Goal: Task Accomplishment & Management: Manage account settings

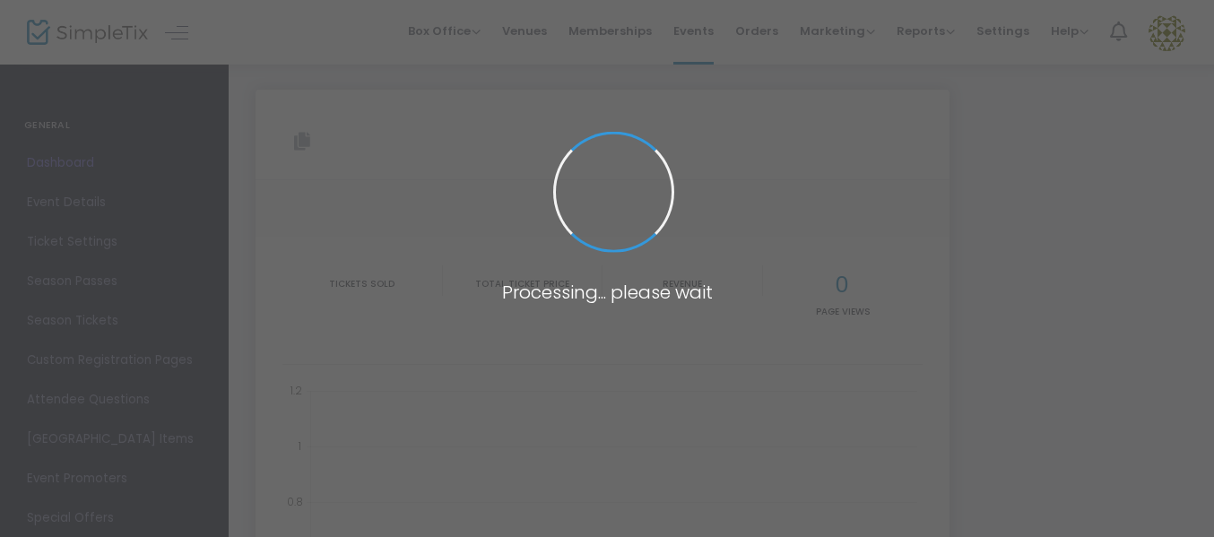
type input "[URL][DOMAIN_NAME][PERSON_NAME]"
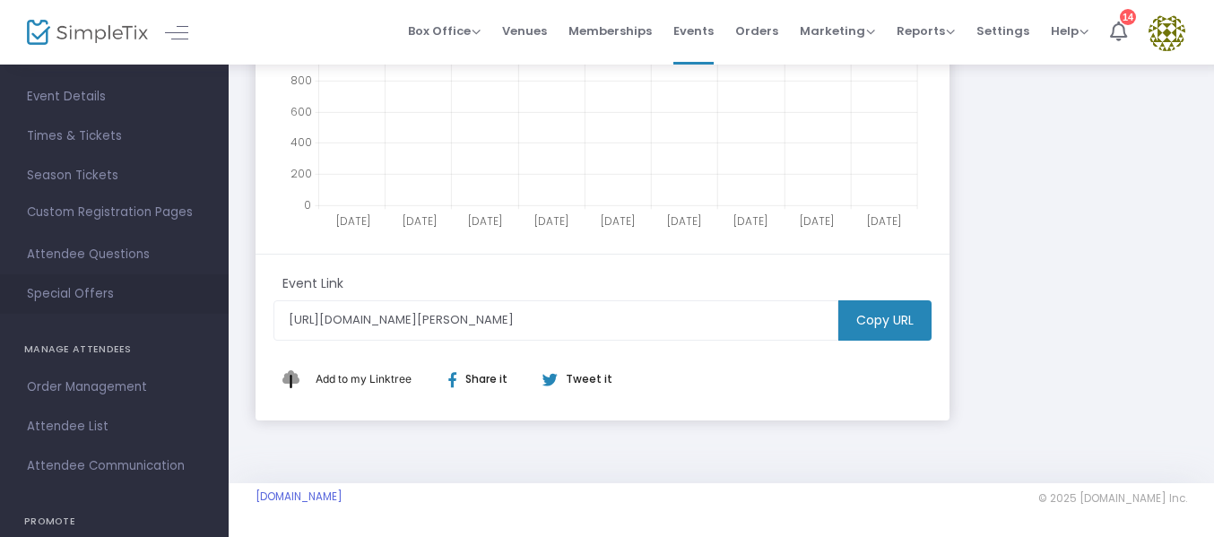
scroll to position [269, 0]
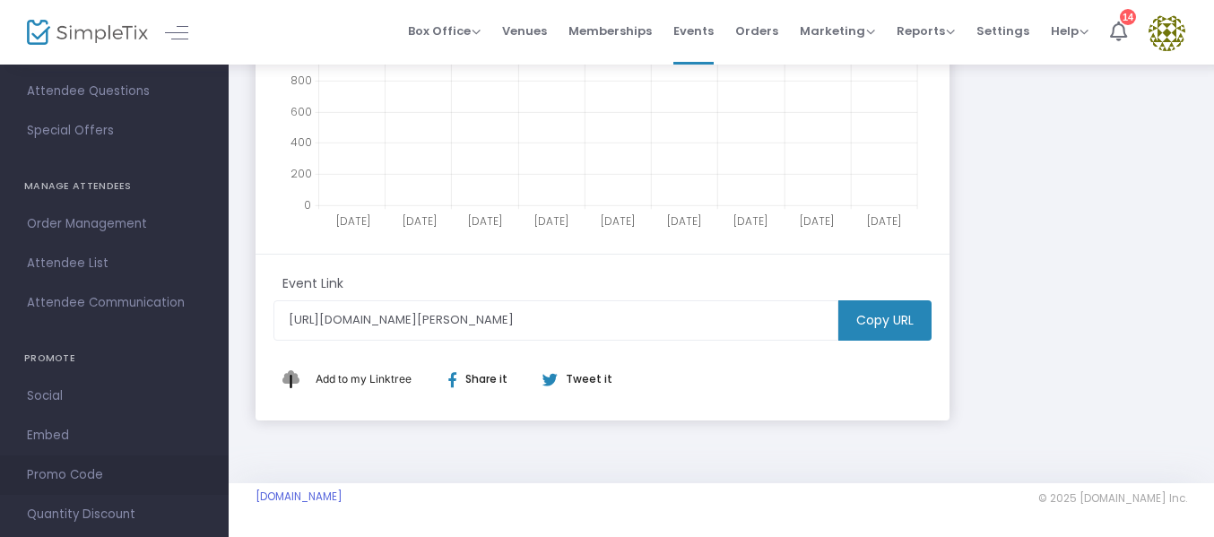
click at [65, 467] on span "Promo Code" at bounding box center [114, 475] width 175 height 23
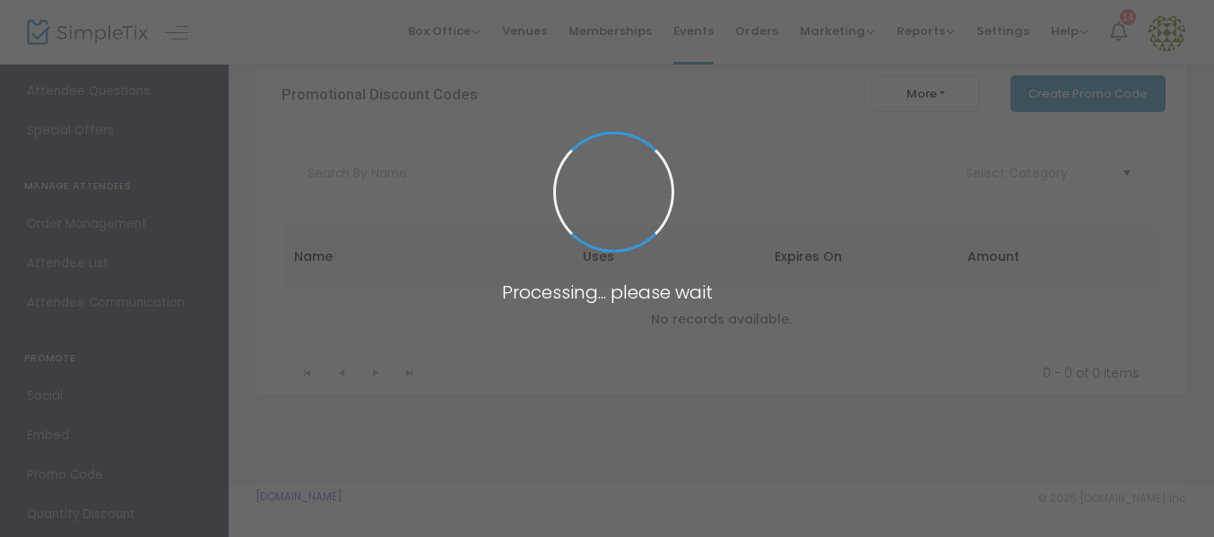
scroll to position [25, 0]
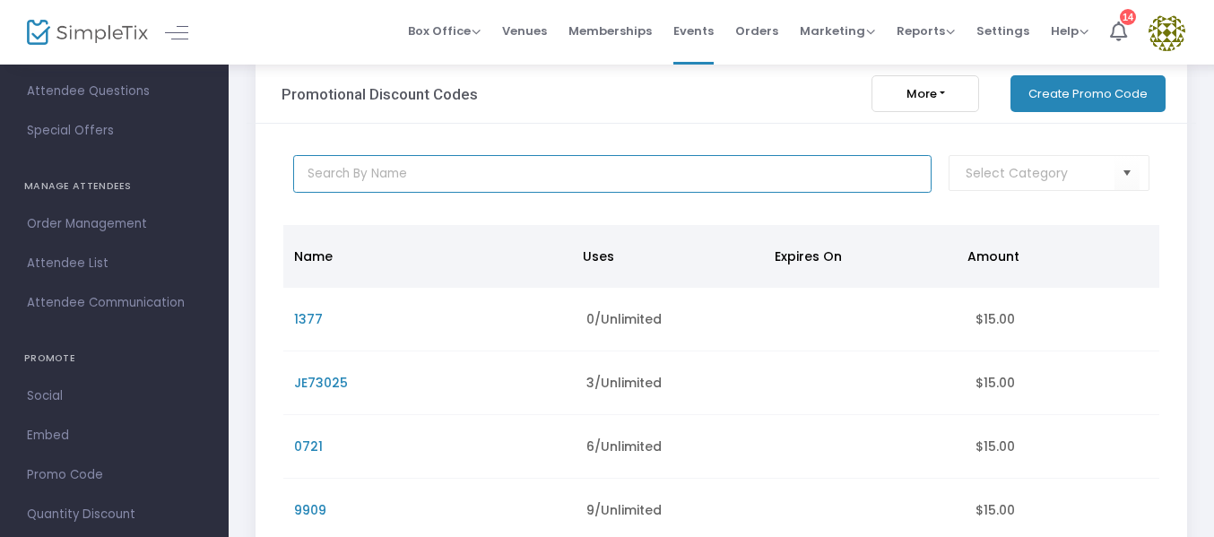
click at [365, 176] on input "text" at bounding box center [612, 174] width 638 height 38
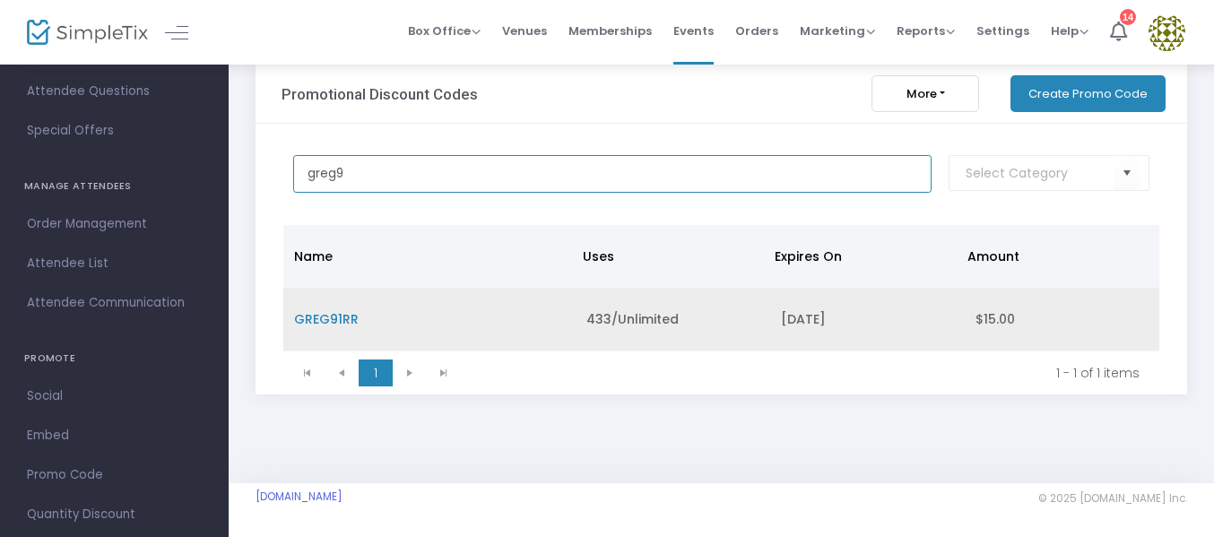
type input "greg9"
click at [323, 315] on span "GREG91RR" at bounding box center [326, 319] width 65 height 18
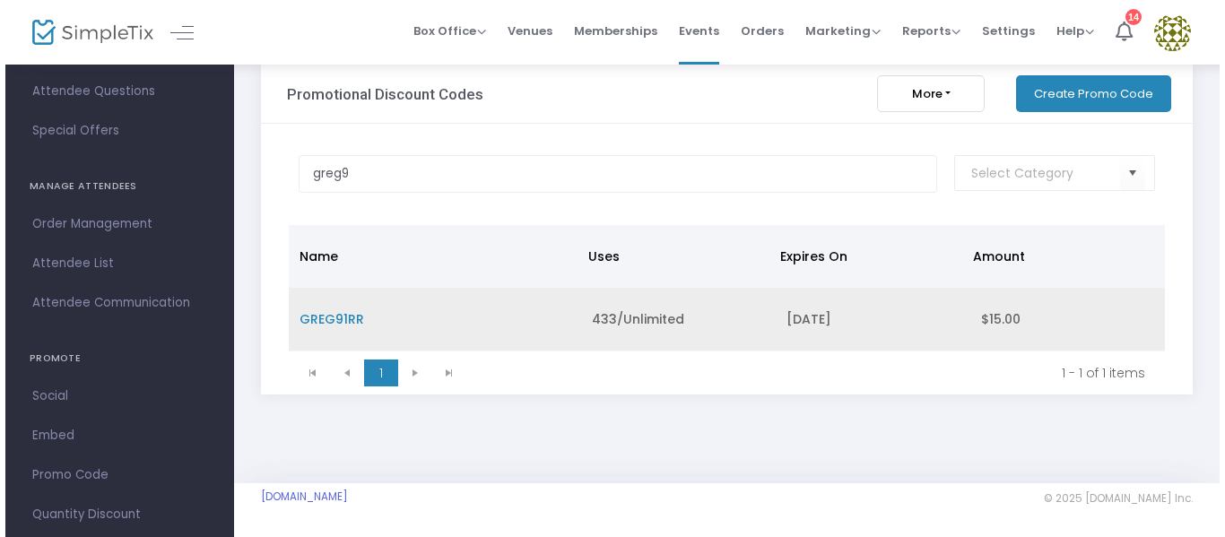
scroll to position [0, 0]
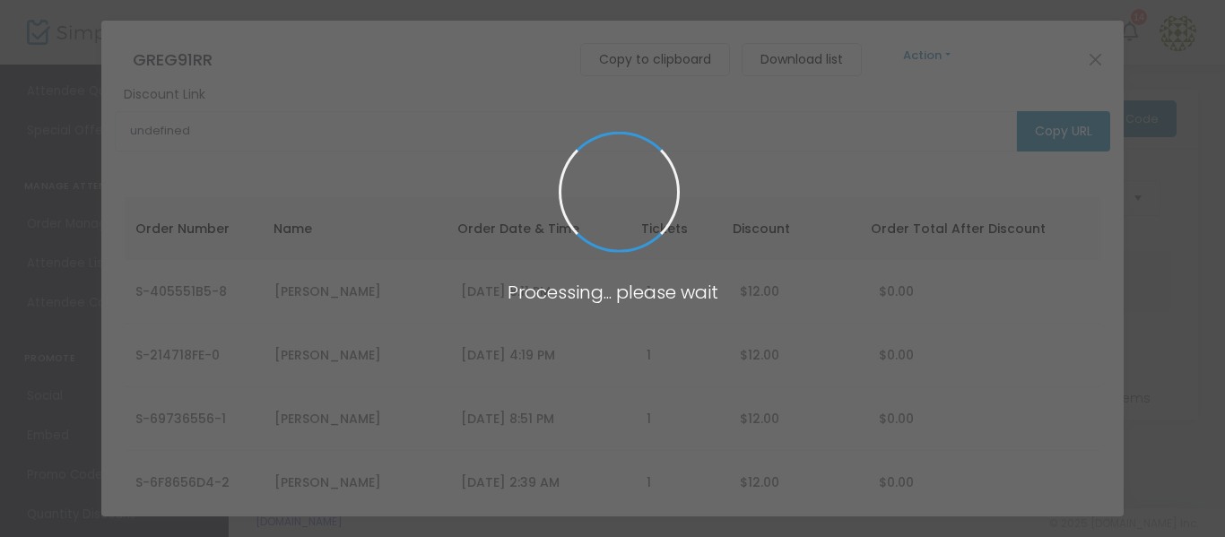
type input "[URL][DOMAIN_NAME][PERSON_NAME]"
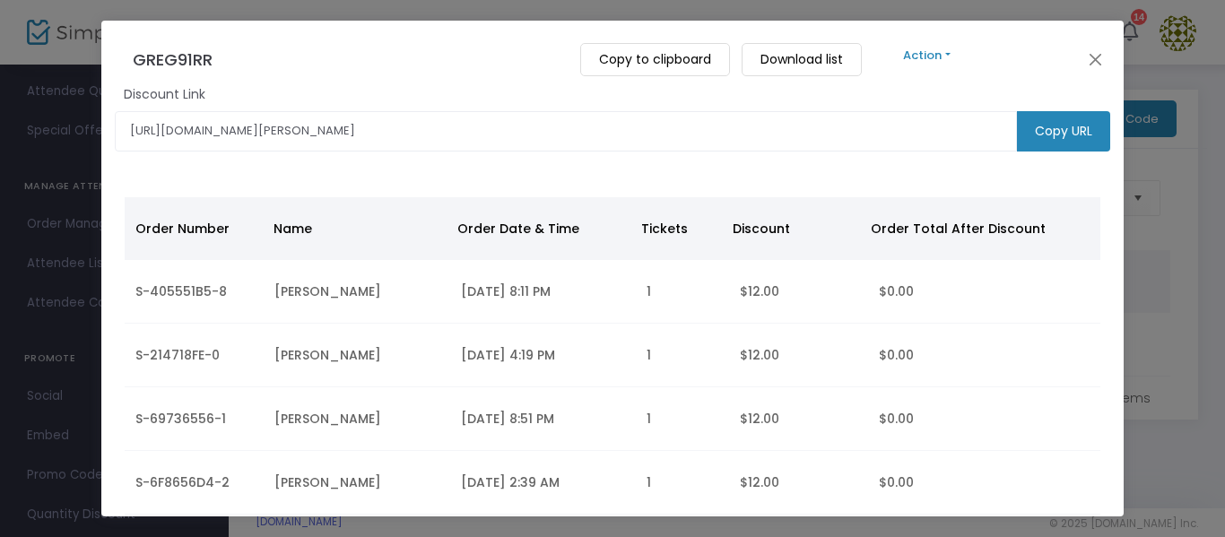
click at [955, 53] on button "Action" at bounding box center [927, 56] width 108 height 20
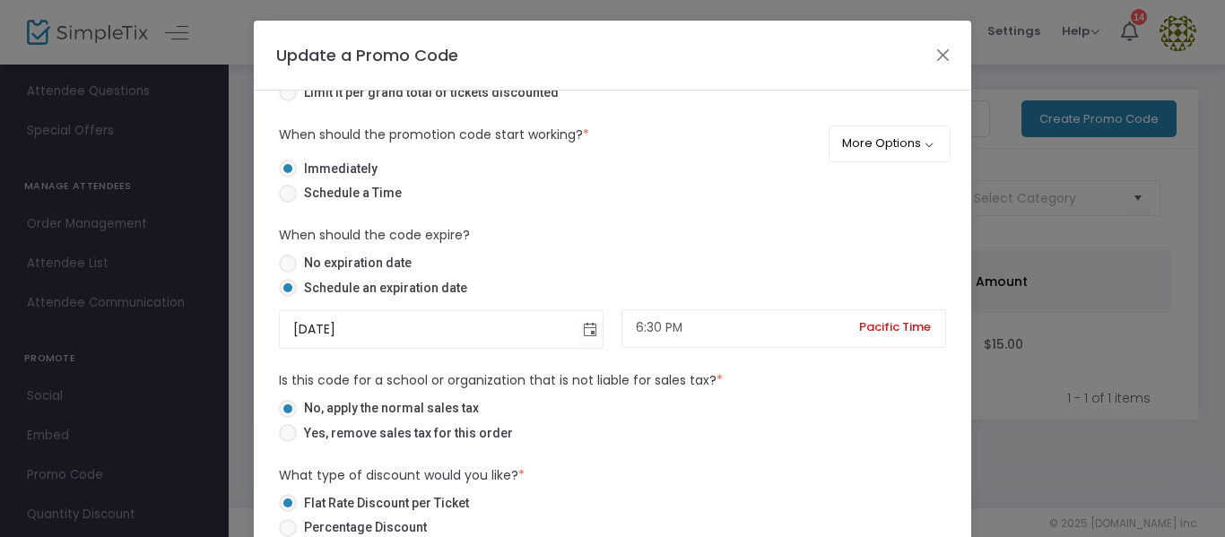
scroll to position [329, 0]
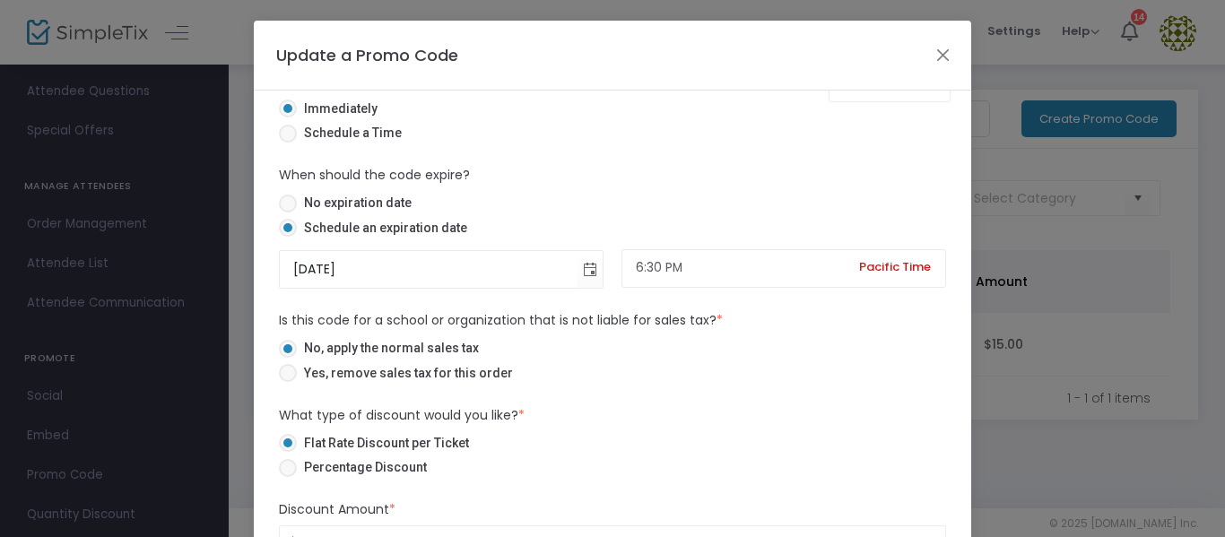
click at [281, 198] on span at bounding box center [288, 204] width 18 height 18
click at [287, 213] on input "No expiration date" at bounding box center [287, 213] width 1 height 1
radio input "true"
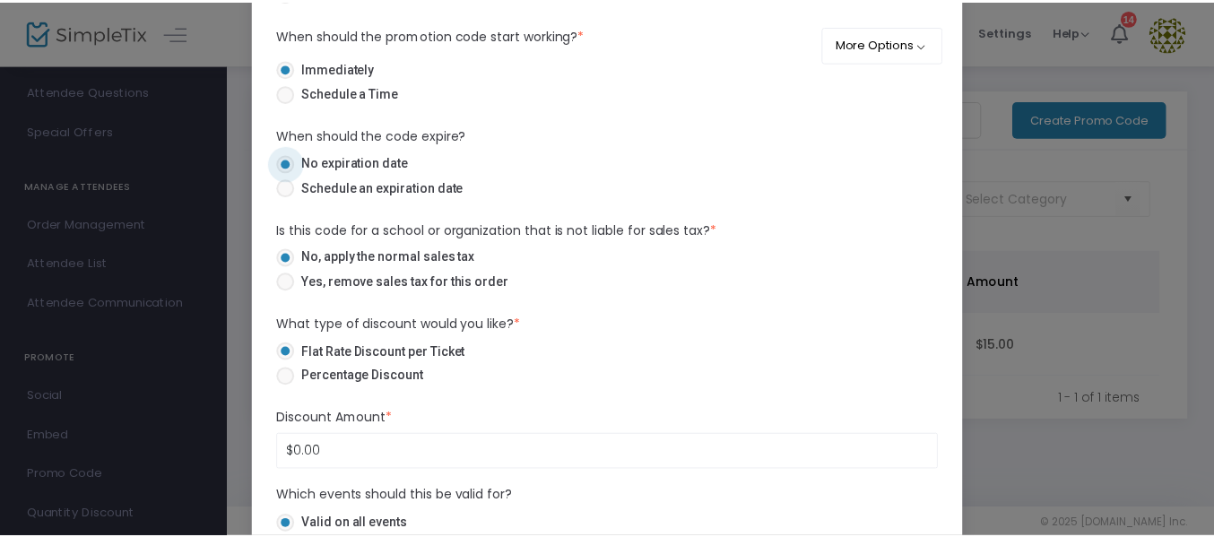
scroll to position [269, 0]
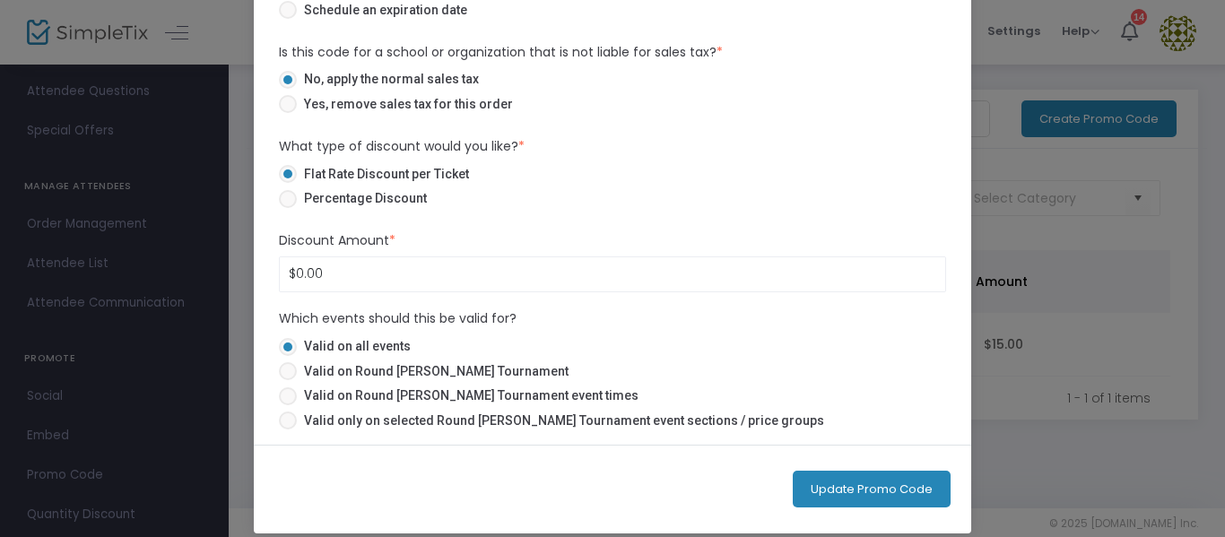
click at [839, 476] on button "Update Promo Code" at bounding box center [872, 489] width 158 height 37
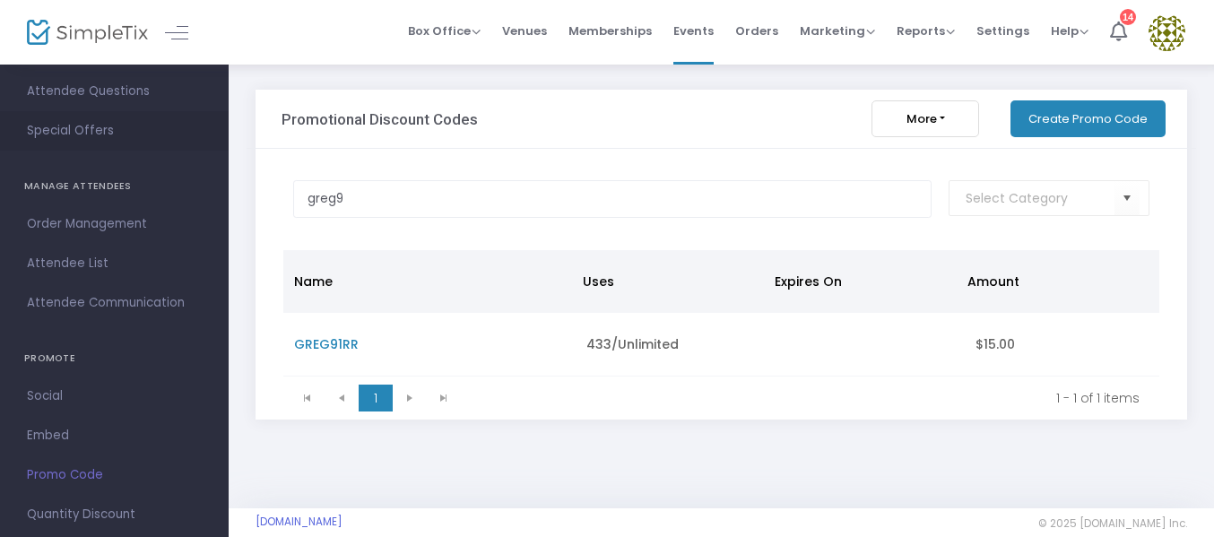
scroll to position [0, 0]
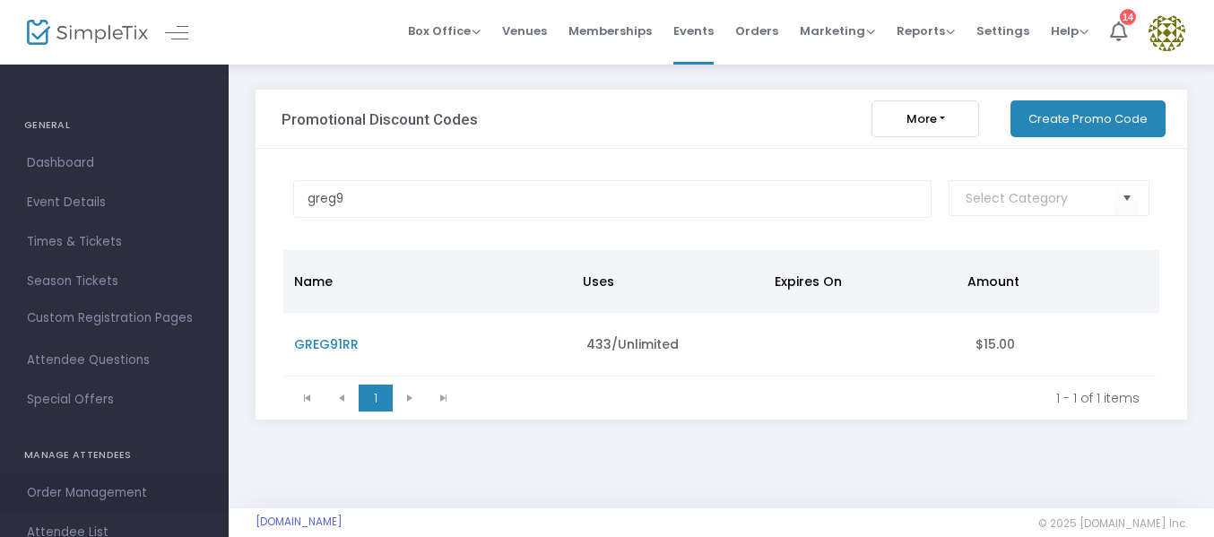
click at [49, 489] on span "Order Management" at bounding box center [114, 493] width 175 height 23
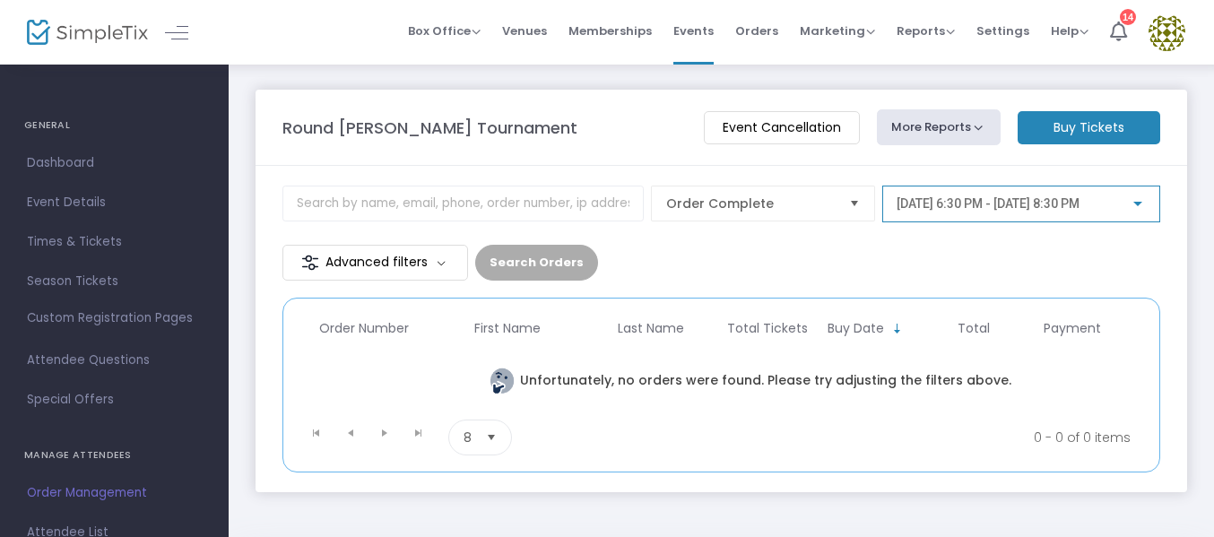
click at [942, 204] on span "[DATE] 6:30 PM - [DATE] 8:30 PM" at bounding box center [988, 203] width 183 height 14
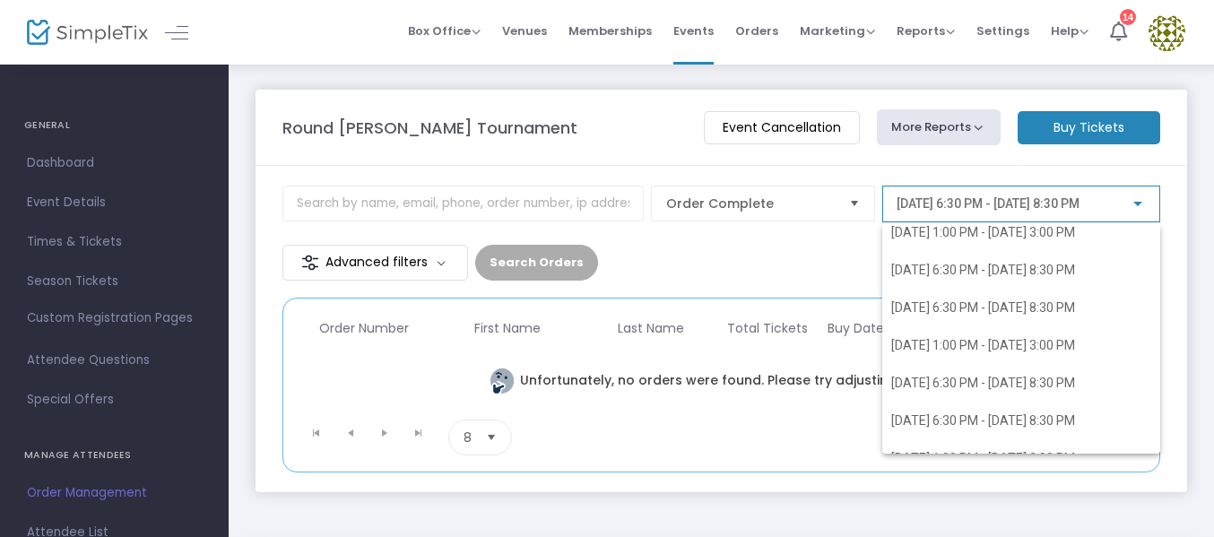
click at [1093, 122] on div at bounding box center [607, 268] width 1214 height 537
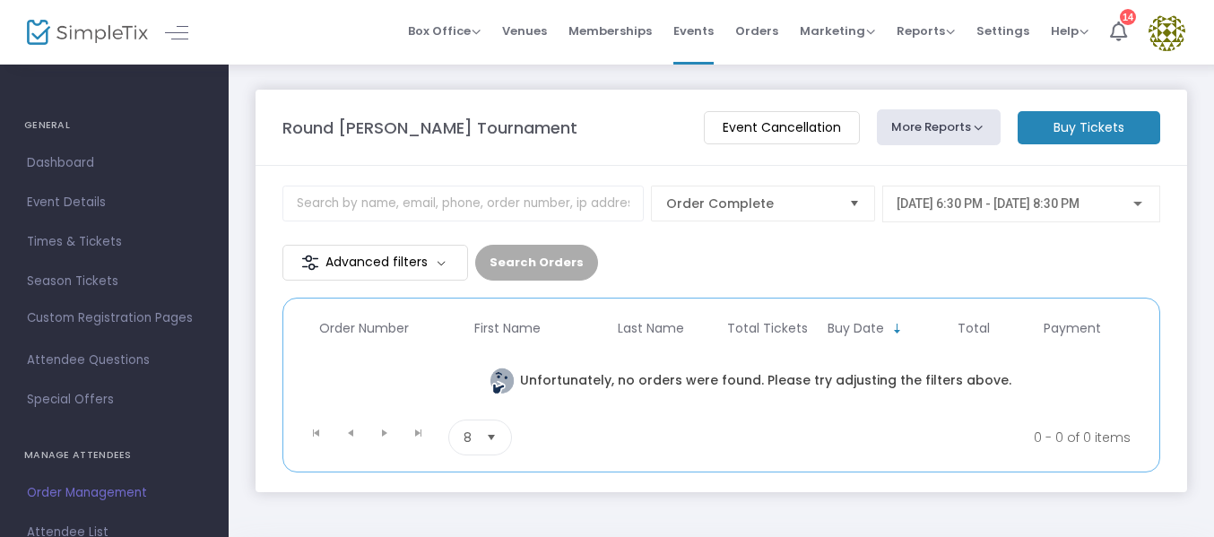
click at [1140, 200] on div at bounding box center [1138, 204] width 16 height 14
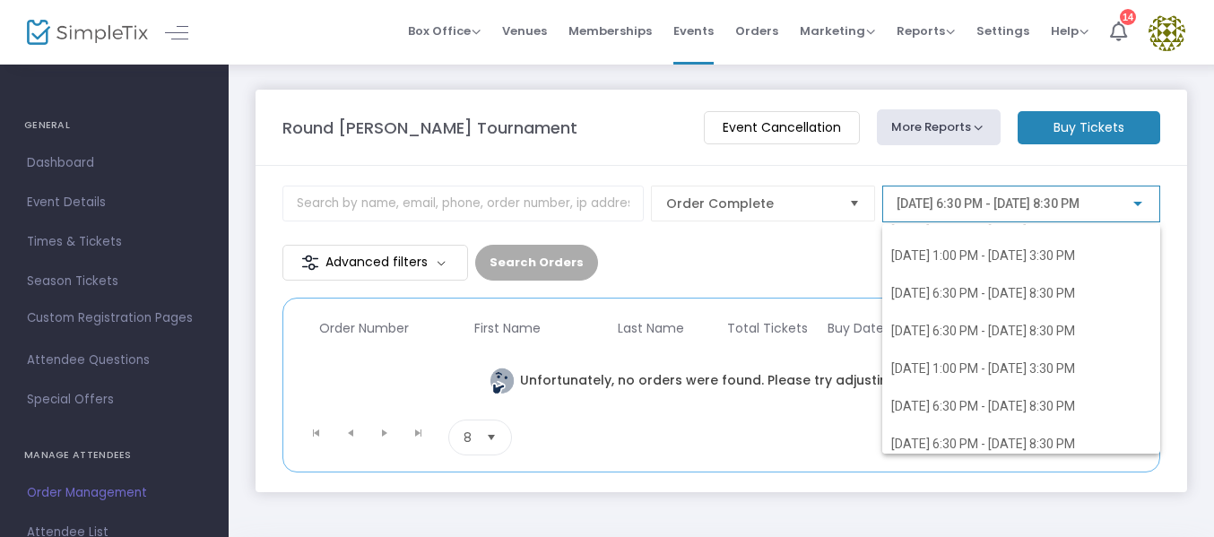
scroll to position [24974, 0]
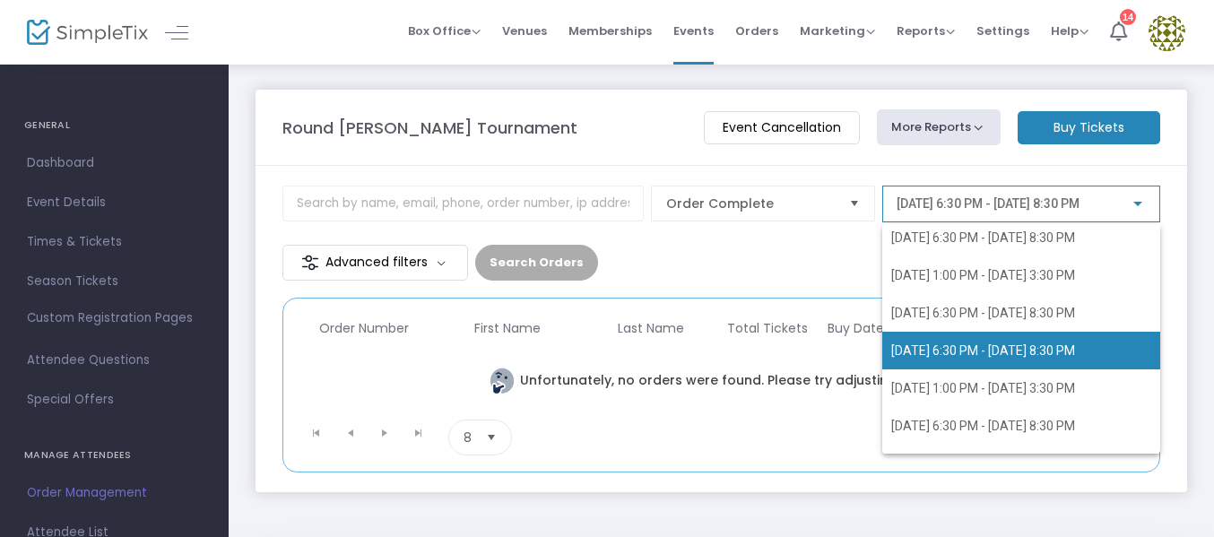
click at [1027, 351] on span "[DATE] 6:30 PM - [DATE] 8:30 PM" at bounding box center [983, 350] width 184 height 14
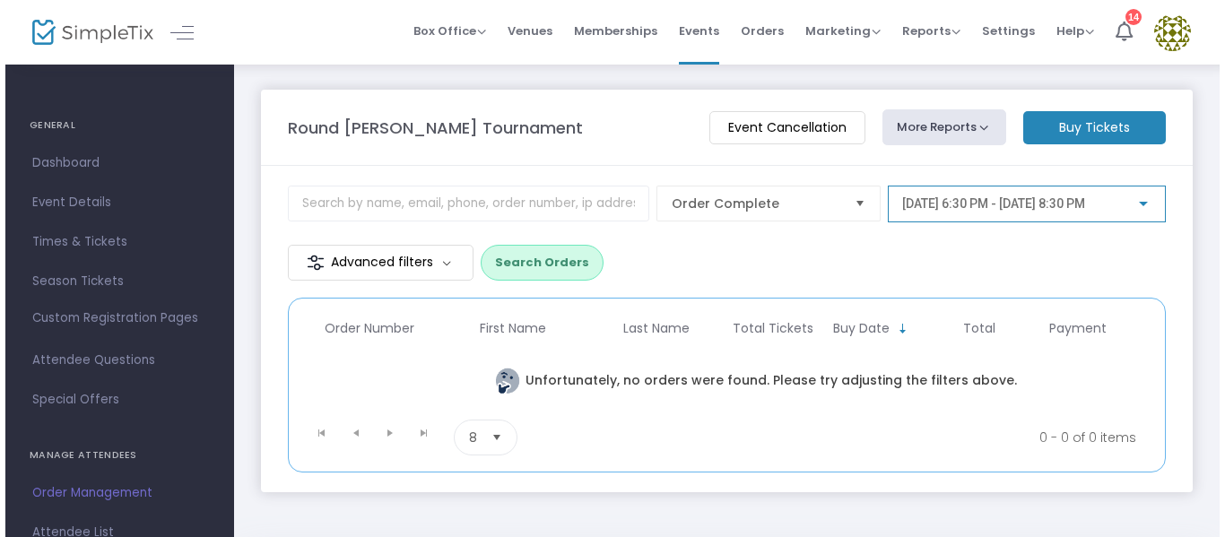
scroll to position [23290, 0]
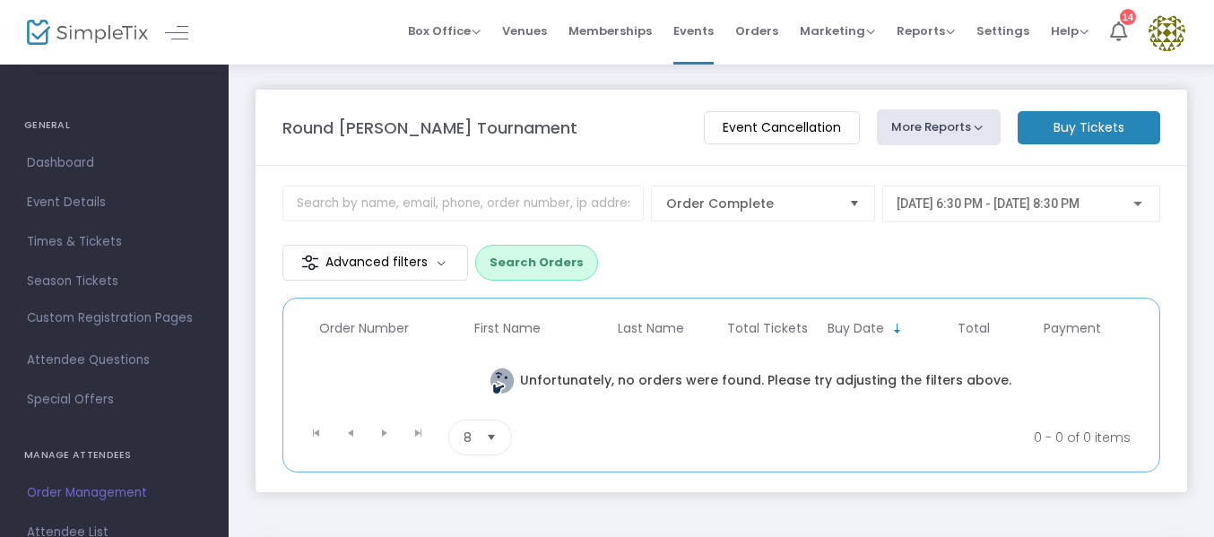
click at [1087, 131] on m-button "Buy Tickets" at bounding box center [1089, 127] width 143 height 33
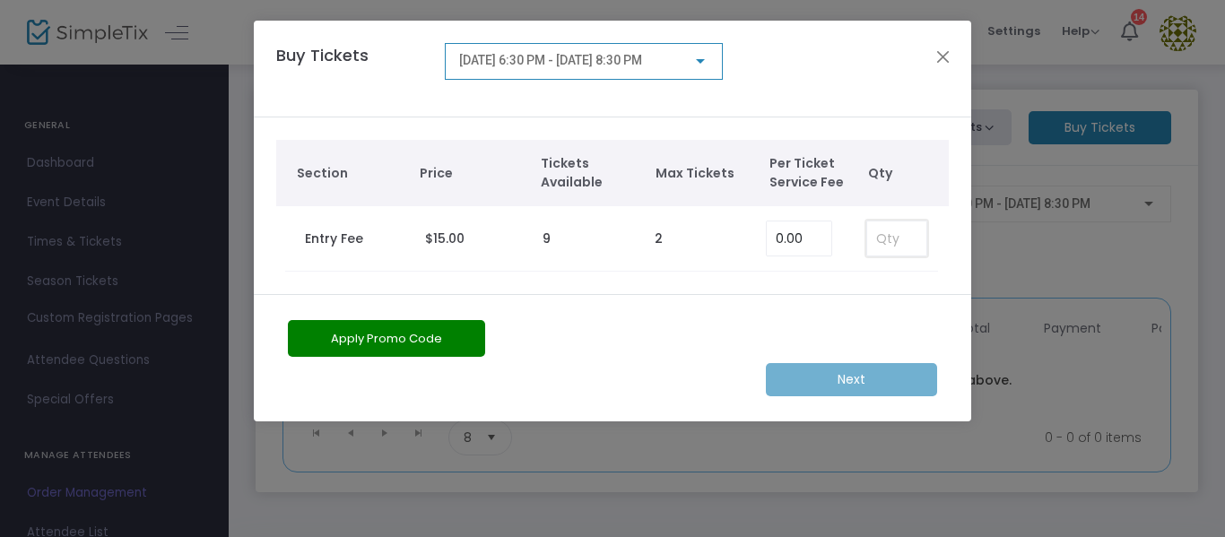
click at [877, 234] on input at bounding box center [896, 238] width 59 height 34
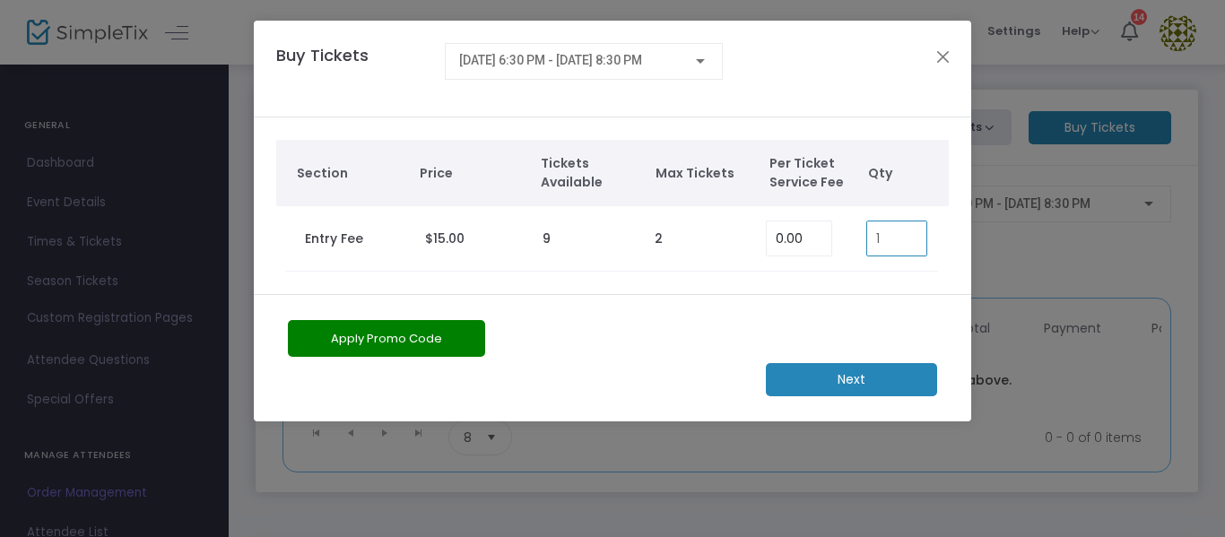
type input "1"
click at [380, 337] on button "Apply Promo Code" at bounding box center [386, 338] width 197 height 37
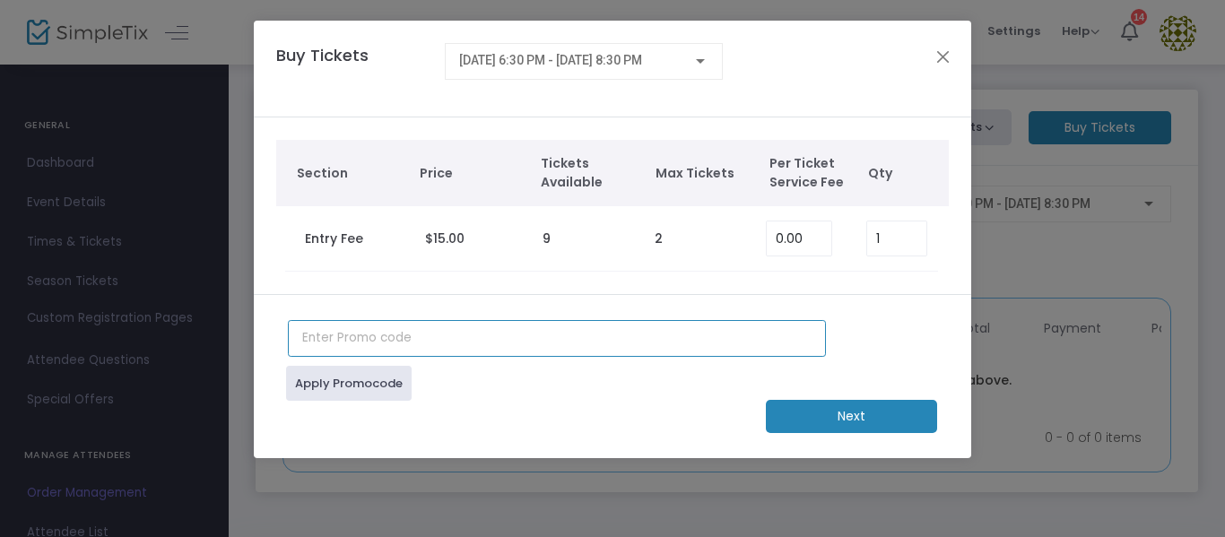
click at [364, 334] on input "text" at bounding box center [557, 338] width 538 height 37
type input "greg91rr"
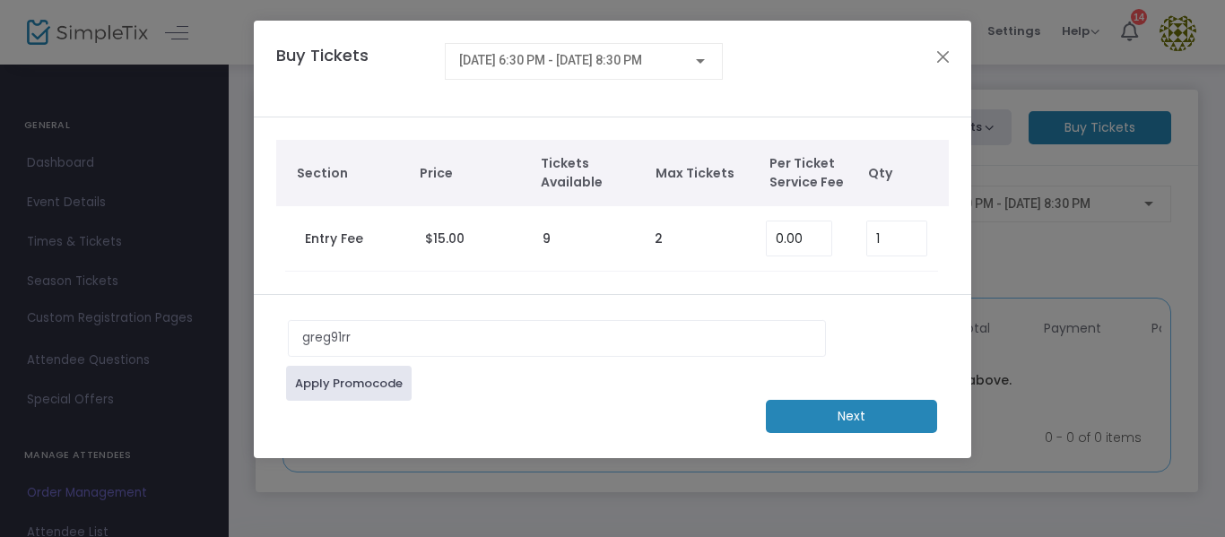
click at [839, 412] on m-button "Next" at bounding box center [851, 416] width 171 height 33
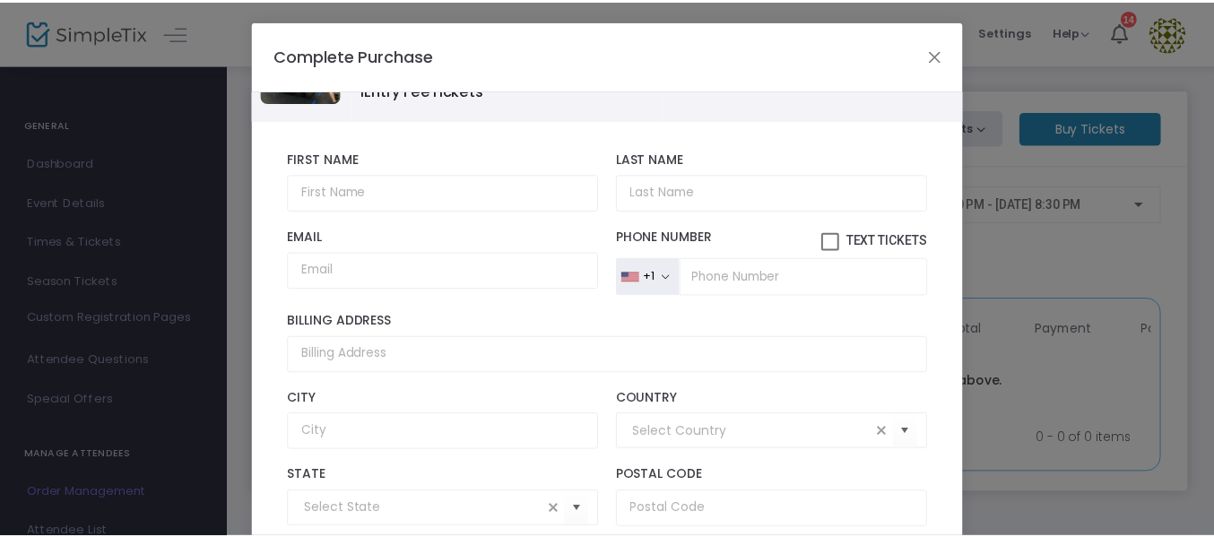
scroll to position [0, 0]
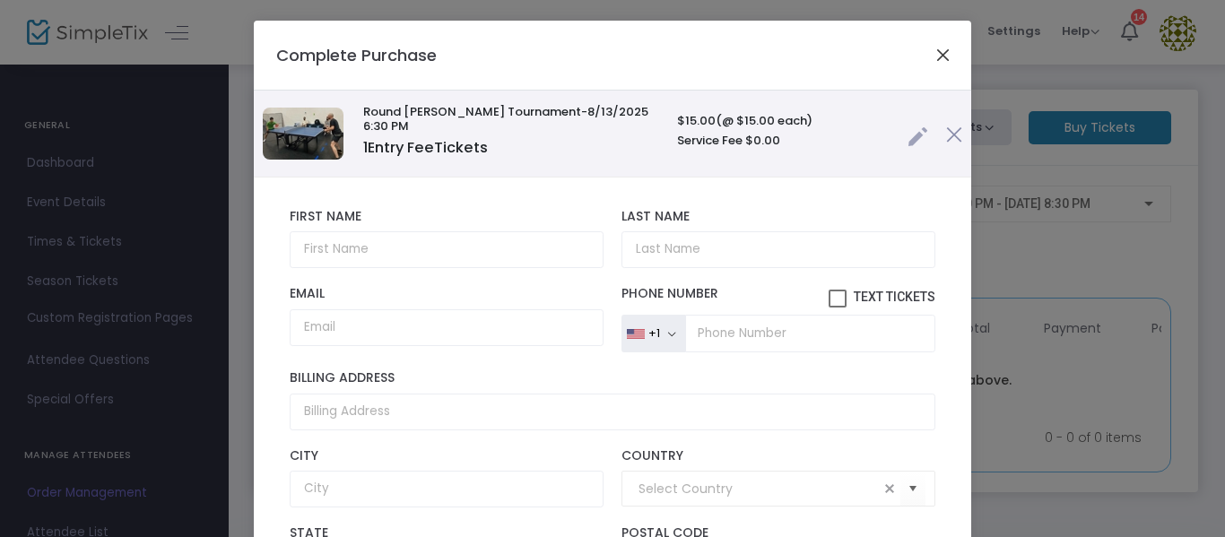
click at [939, 55] on button "Close" at bounding box center [943, 54] width 23 height 23
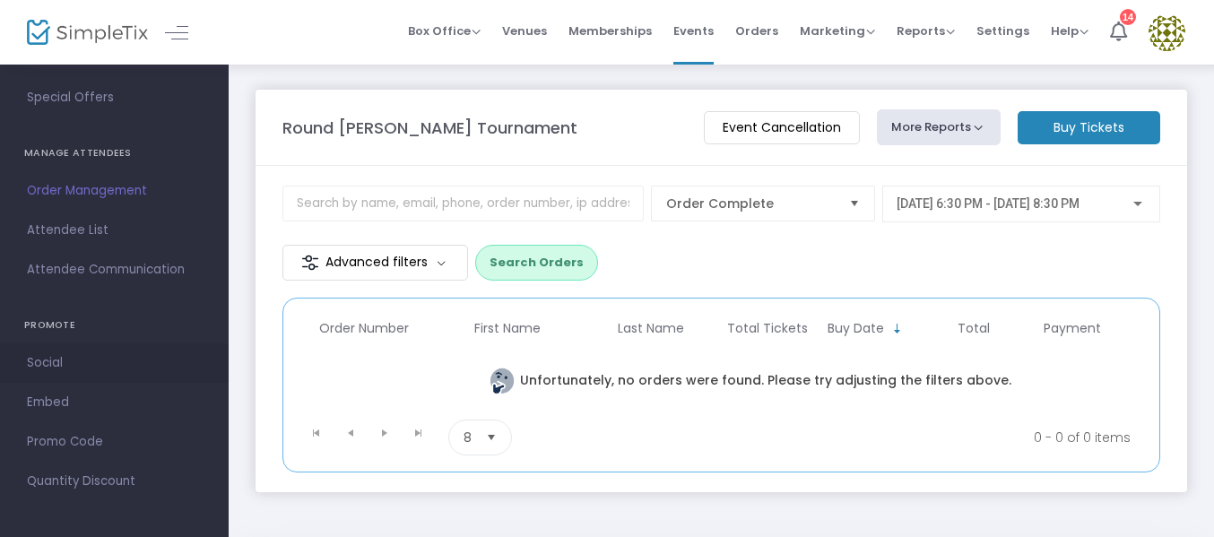
scroll to position [305, 0]
click at [66, 434] on span "Promo Code" at bounding box center [114, 439] width 175 height 23
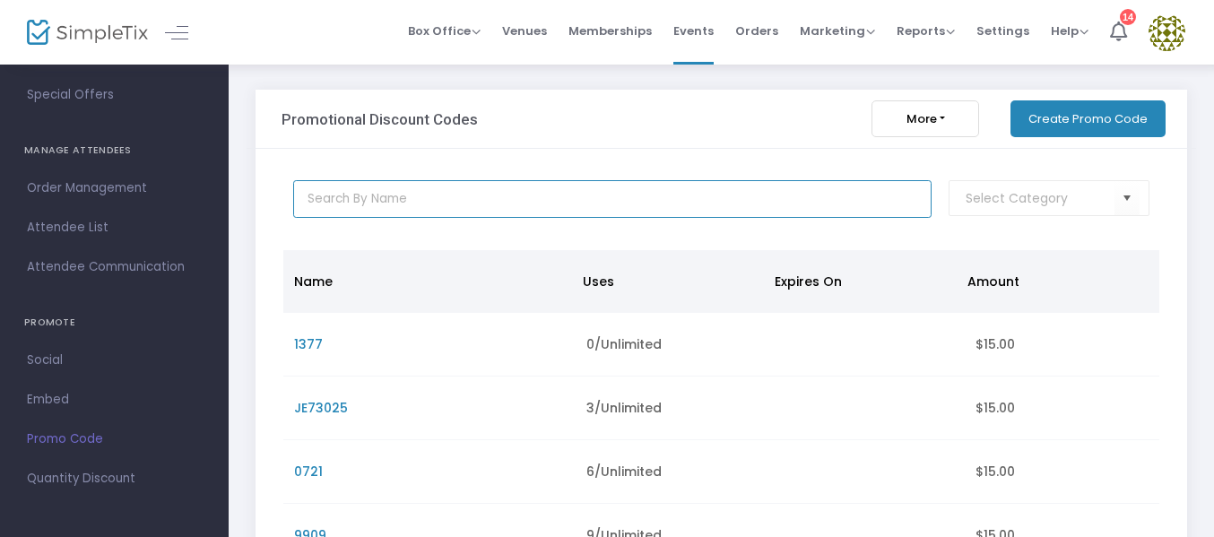
click at [427, 200] on input "text" at bounding box center [612, 199] width 638 height 38
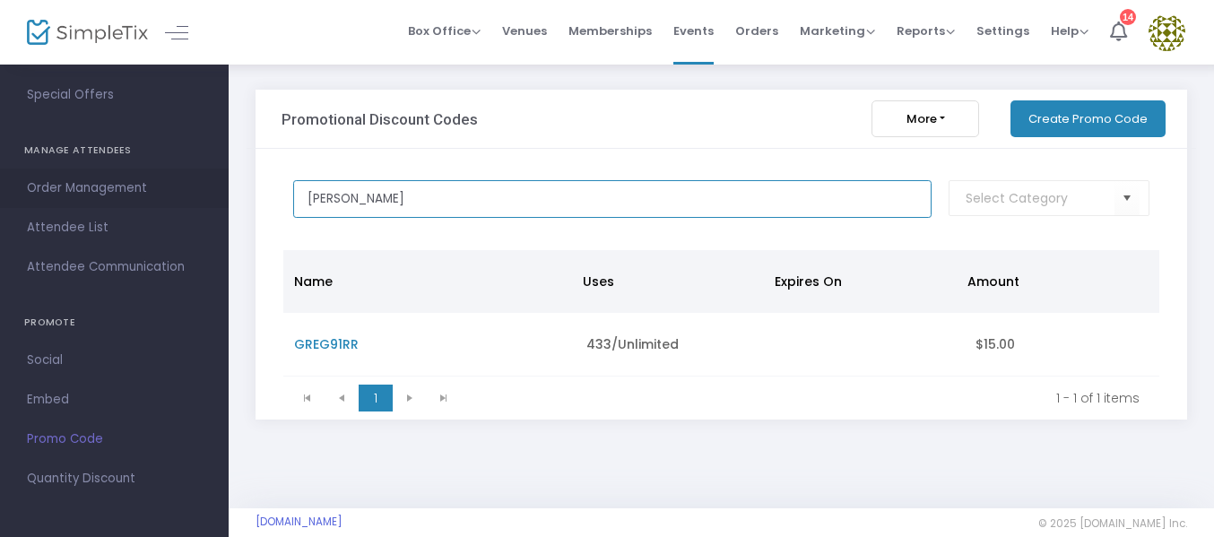
type input "[PERSON_NAME]"
click at [70, 183] on span "Order Management" at bounding box center [114, 188] width 175 height 23
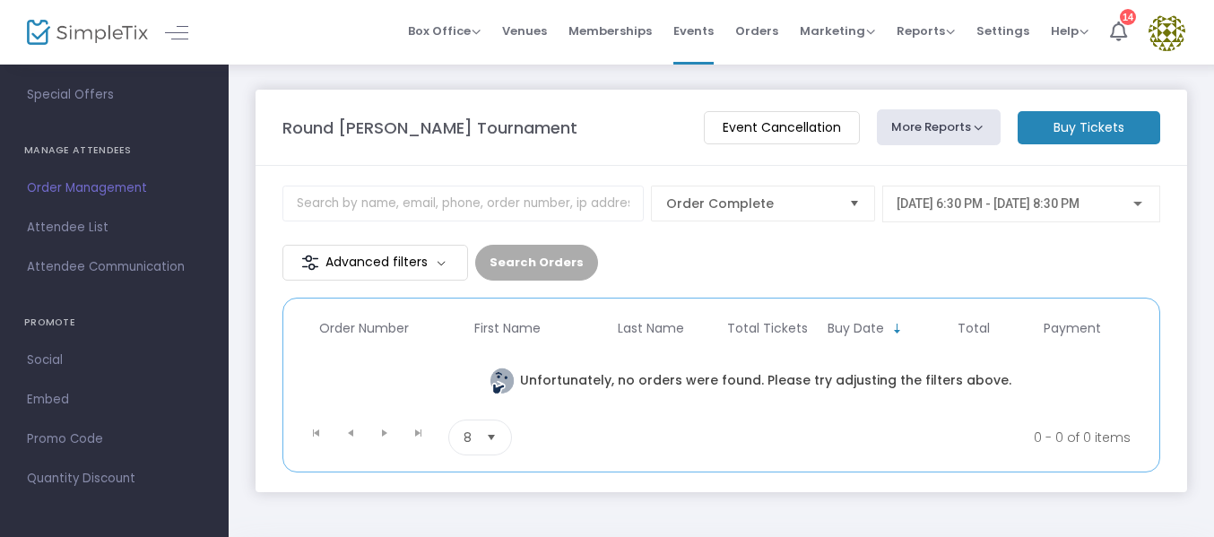
click at [1070, 127] on m-button "Buy Tickets" at bounding box center [1089, 127] width 143 height 33
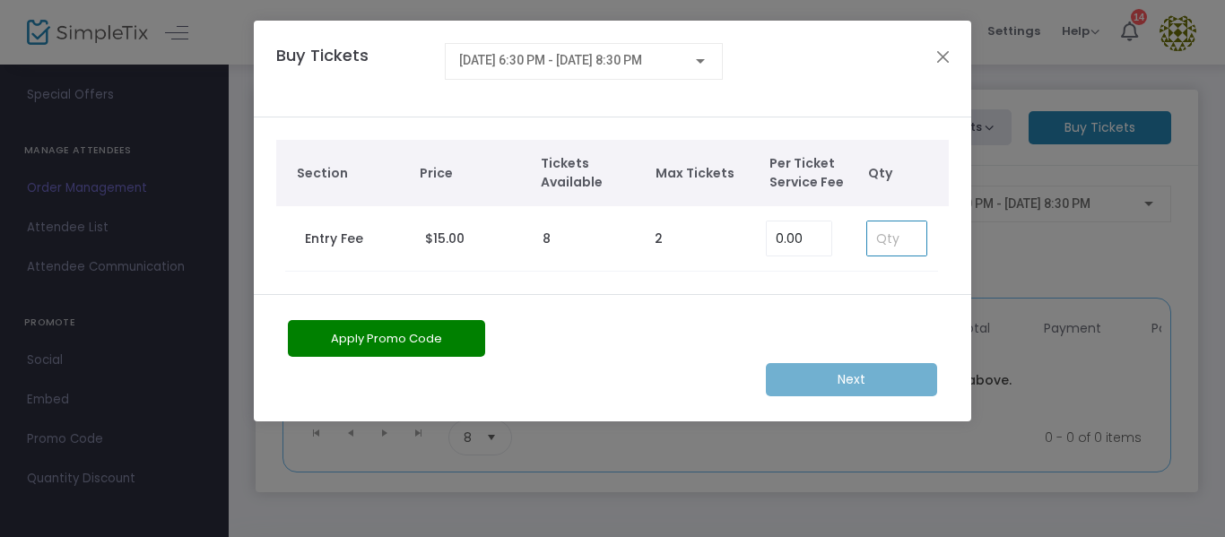
click at [896, 225] on input at bounding box center [896, 238] width 59 height 34
type input "1"
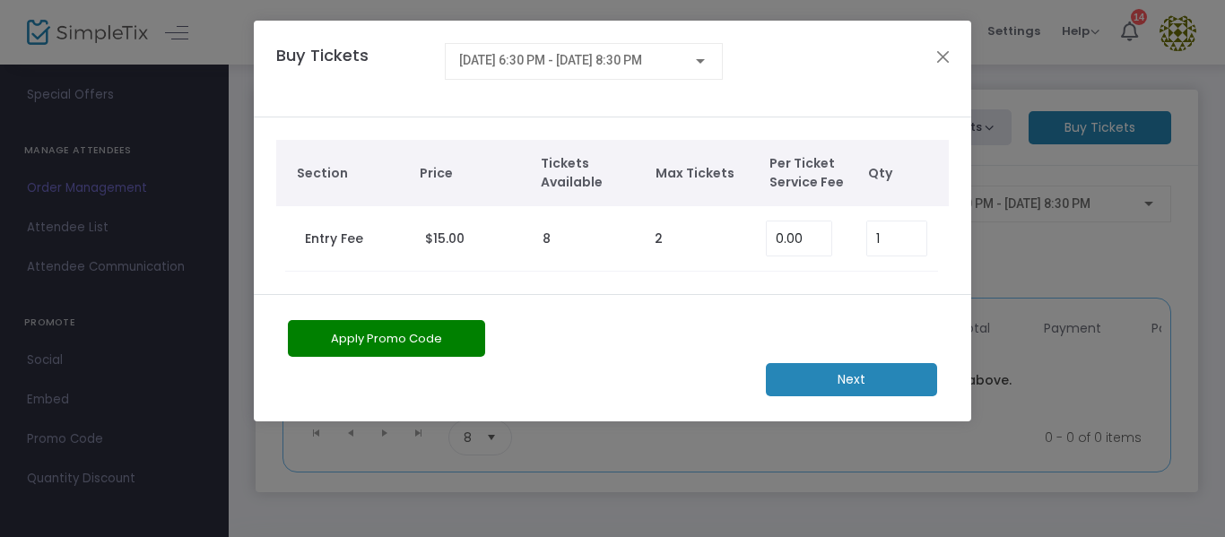
click at [429, 342] on button "Apply Promo Code" at bounding box center [386, 338] width 197 height 37
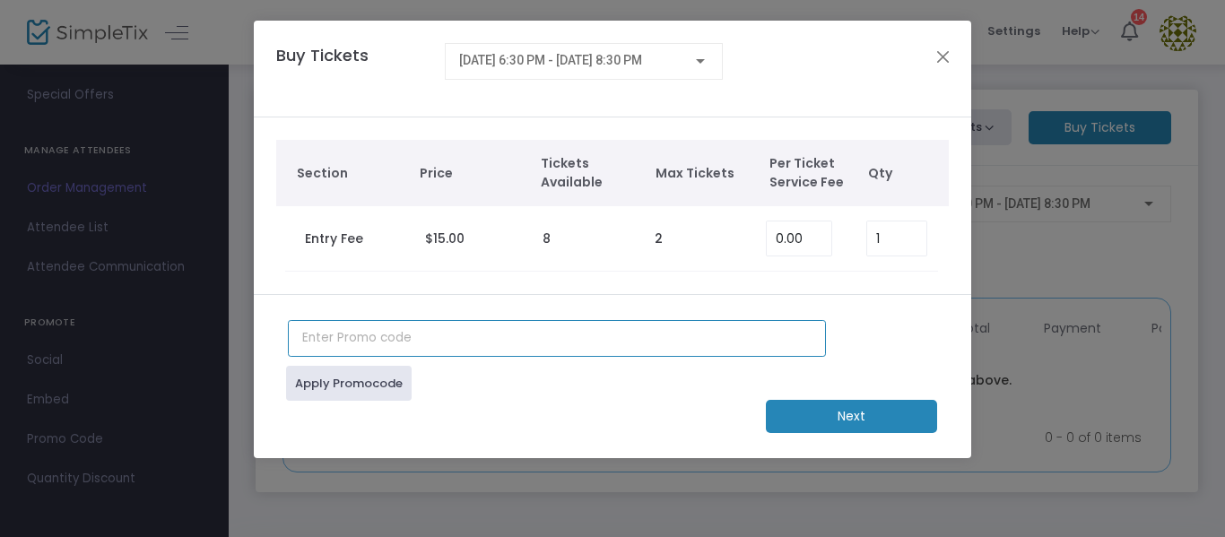
click at [385, 330] on input "text" at bounding box center [557, 338] width 538 height 37
click at [686, 336] on input "greg91rr" at bounding box center [557, 338] width 538 height 37
click at [373, 343] on input "greg91rr" at bounding box center [557, 338] width 538 height 37
type input "greg91rr"
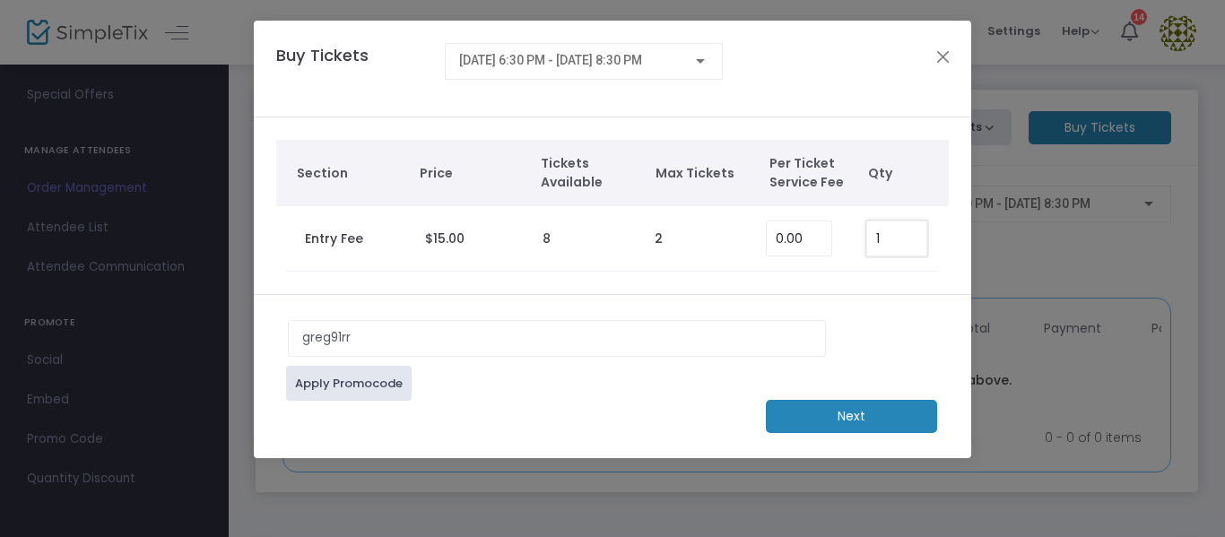
click at [885, 234] on input "1" at bounding box center [896, 238] width 59 height 34
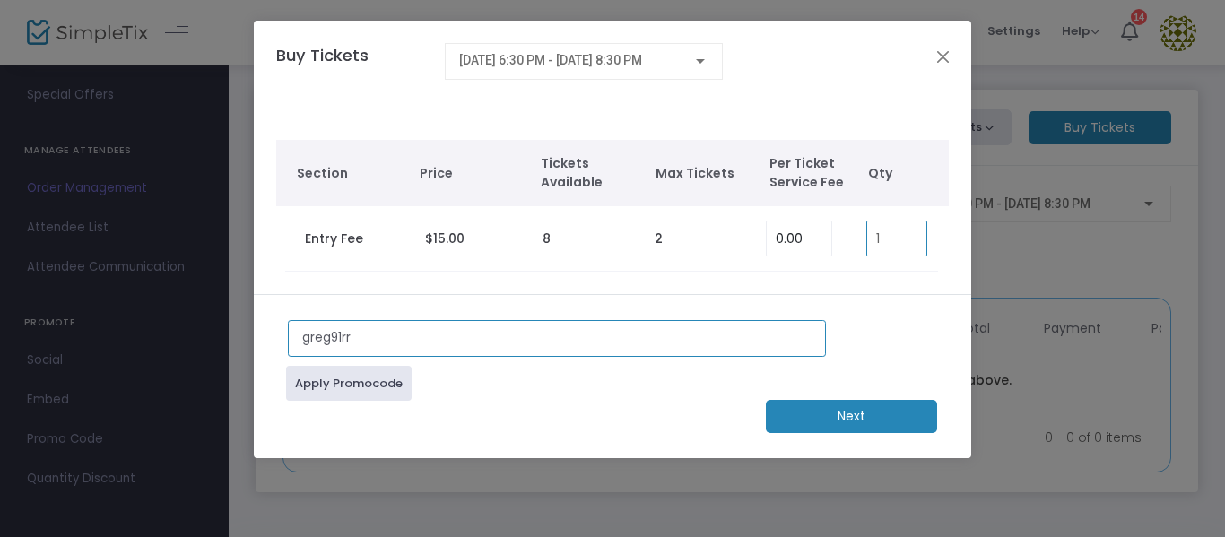
click at [409, 337] on input "greg91rr" at bounding box center [557, 338] width 538 height 37
drag, startPoint x: 409, startPoint y: 337, endPoint x: 188, endPoint y: 299, distance: 223.9
click at [188, 299] on ngb-modal-window "Buy Tickets [DATE] 6:30 PM - [DATE] 8:30 PM Section Price Tickets Available Max…" at bounding box center [612, 268] width 1225 height 537
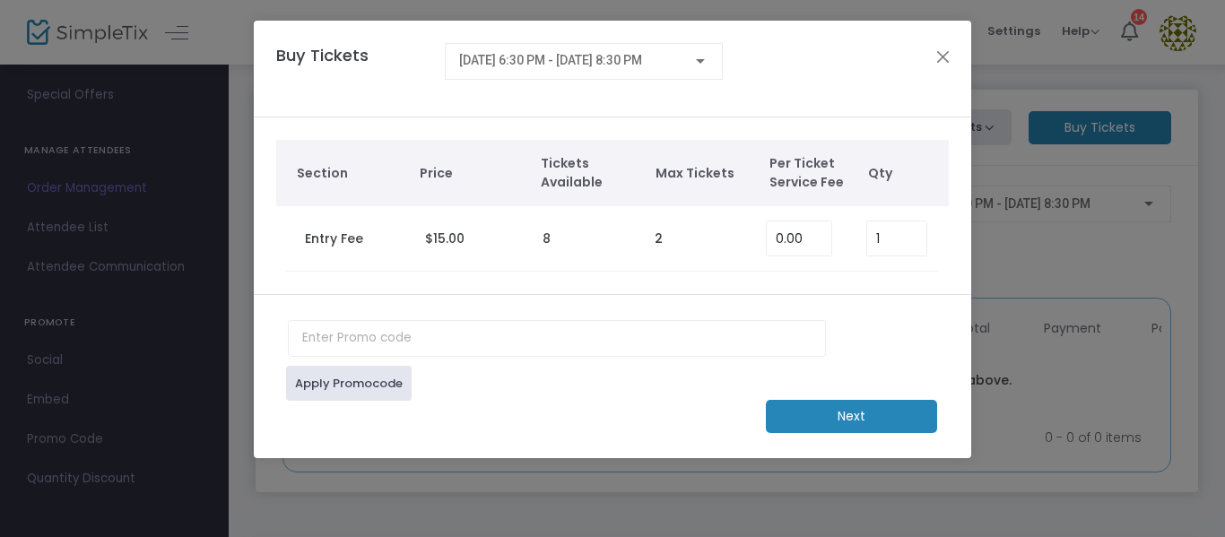
click at [687, 235] on td "2" at bounding box center [701, 238] width 111 height 65
